Goal: Subscribe to service/newsletter

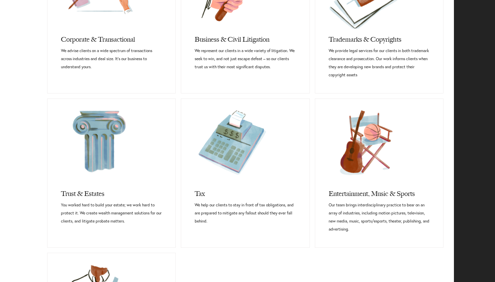
click at [1, 137] on div "Corporate & Transactional It’s our business to understand yours. We advise clie…" at bounding box center [226, 179] width 453 height 470
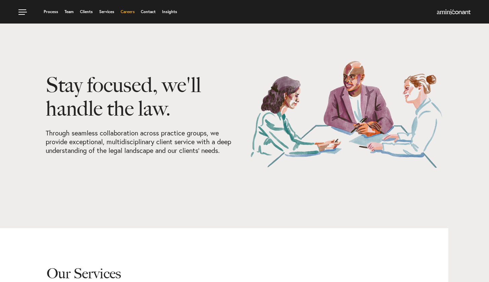
click at [126, 11] on link "Careers" at bounding box center [128, 12] width 14 height 4
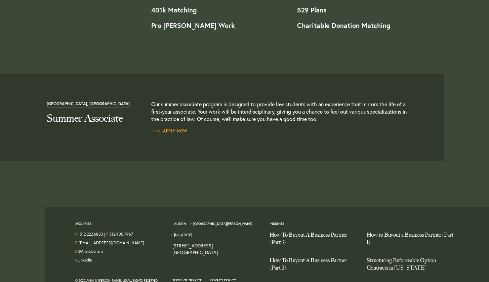
scroll to position [729, 0]
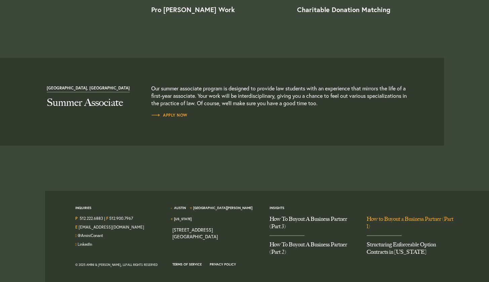
click at [383, 220] on link "How to Buyout a Business Partner (Part 1)" at bounding box center [410, 226] width 87 height 20
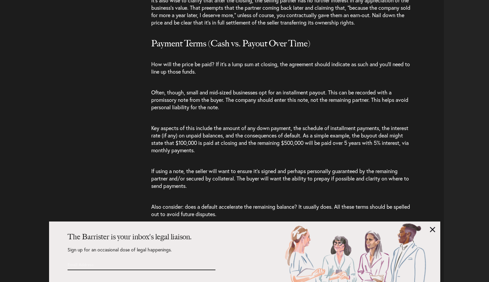
scroll to position [2257, 0]
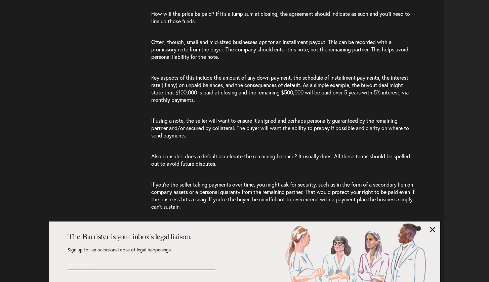
click at [89, 262] on input "Email Address *" at bounding box center [123, 264] width 111 height 11
type input "[PERSON_NAME][EMAIL_ADDRESS][DOMAIN_NAME]"
click at [209, 282] on input "Submit" at bounding box center [208, 286] width 13 height 8
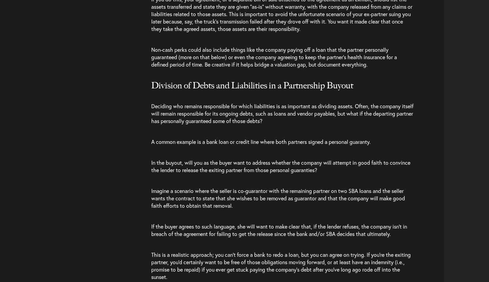
scroll to position [2584, 0]
